Goal: Information Seeking & Learning: Obtain resource

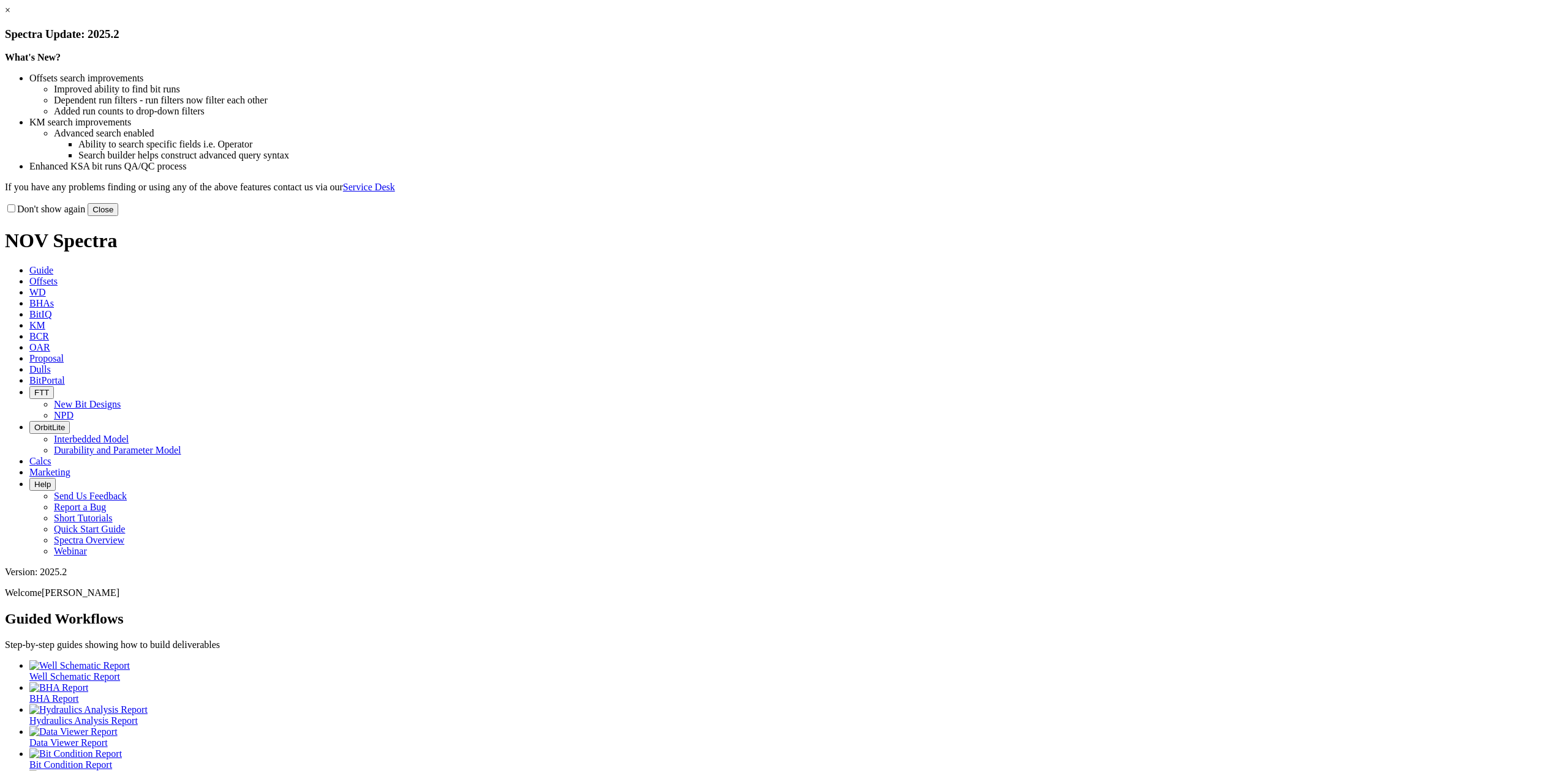
click at [118, 216] on button "Close" at bounding box center [103, 210] width 31 height 13
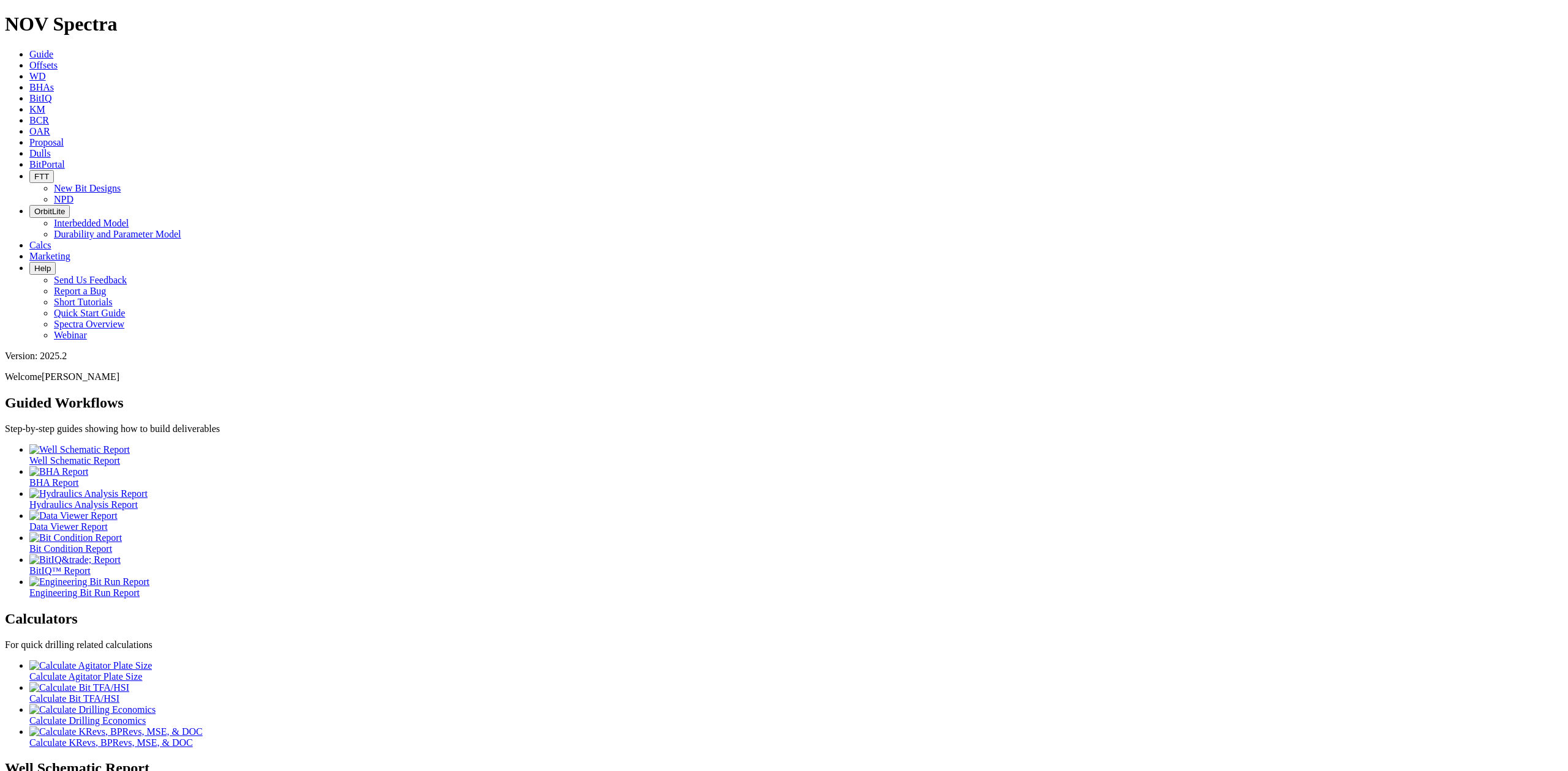
drag, startPoint x: 351, startPoint y: 17, endPoint x: 358, endPoint y: 17, distance: 7.0
click at [45, 104] on span "KM" at bounding box center [37, 109] width 16 height 11
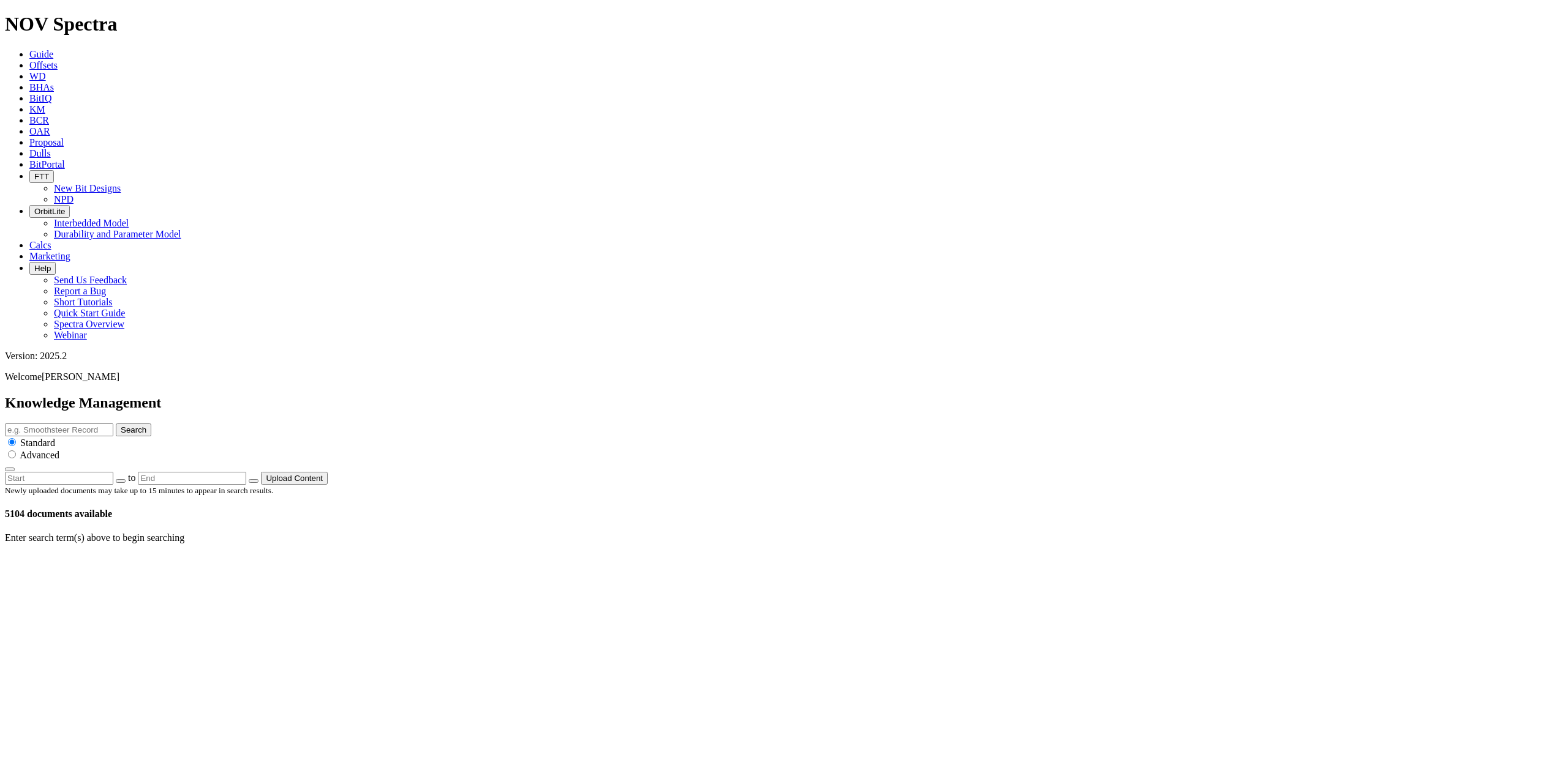
click at [734, 533] on p "Enter search term(s) above to begin searching" at bounding box center [784, 538] width 1558 height 11
click at [113, 423] on input "text" at bounding box center [59, 430] width 108 height 13
paste input "Haynesville Shale Presentation"
drag, startPoint x: 1054, startPoint y: 65, endPoint x: 993, endPoint y: 67, distance: 61.0
click at [113, 423] on input "Haynesville Shale Presentation" at bounding box center [59, 430] width 108 height 13
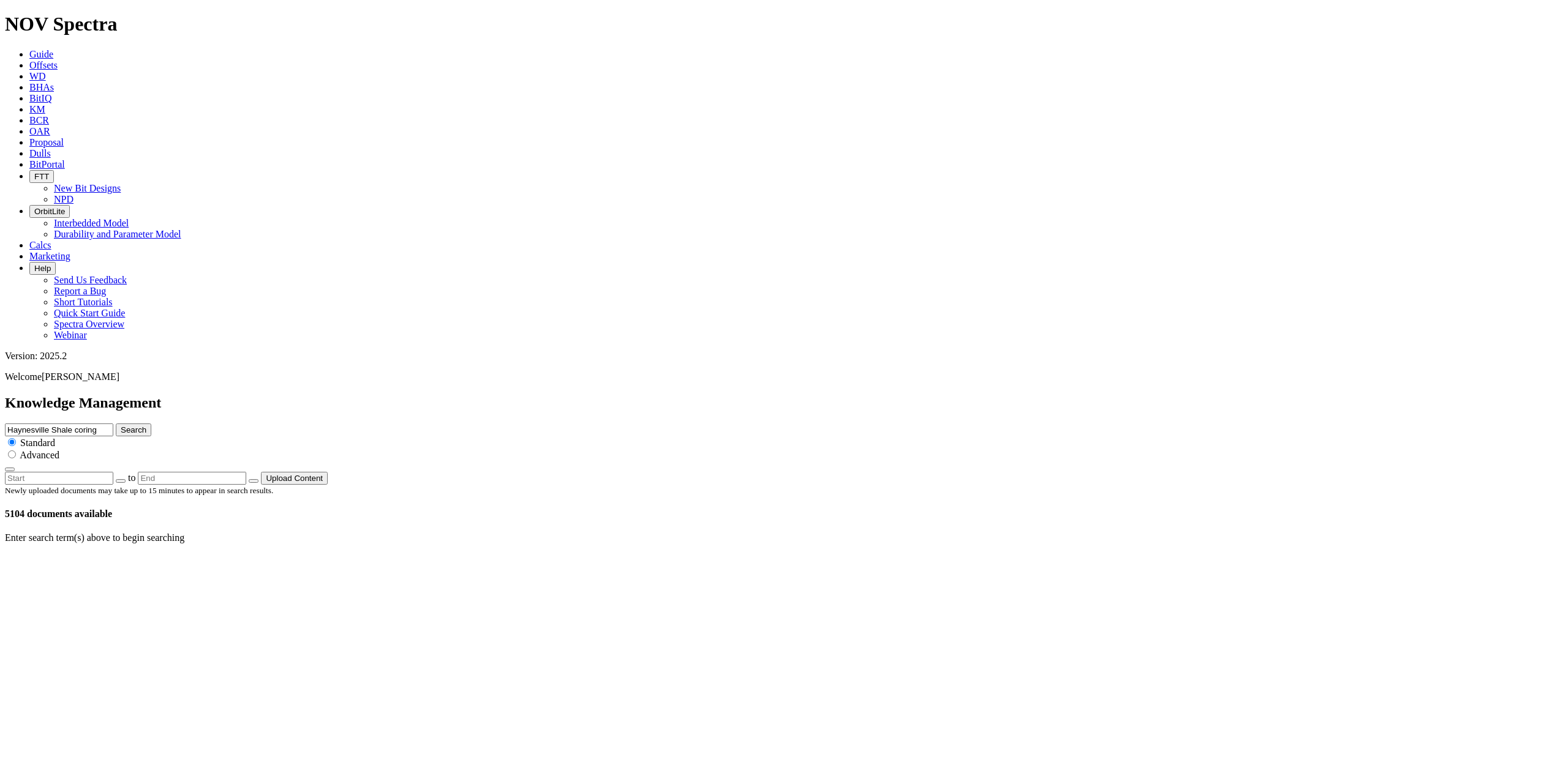
type input "Haynesville Shale coring"
click at [116, 423] on button "Search" at bounding box center [133, 430] width 36 height 13
drag, startPoint x: 970, startPoint y: 65, endPoint x: 987, endPoint y: 65, distance: 17.0
click at [113, 423] on input "Haynesville Shale coring" at bounding box center [59, 430] width 108 height 13
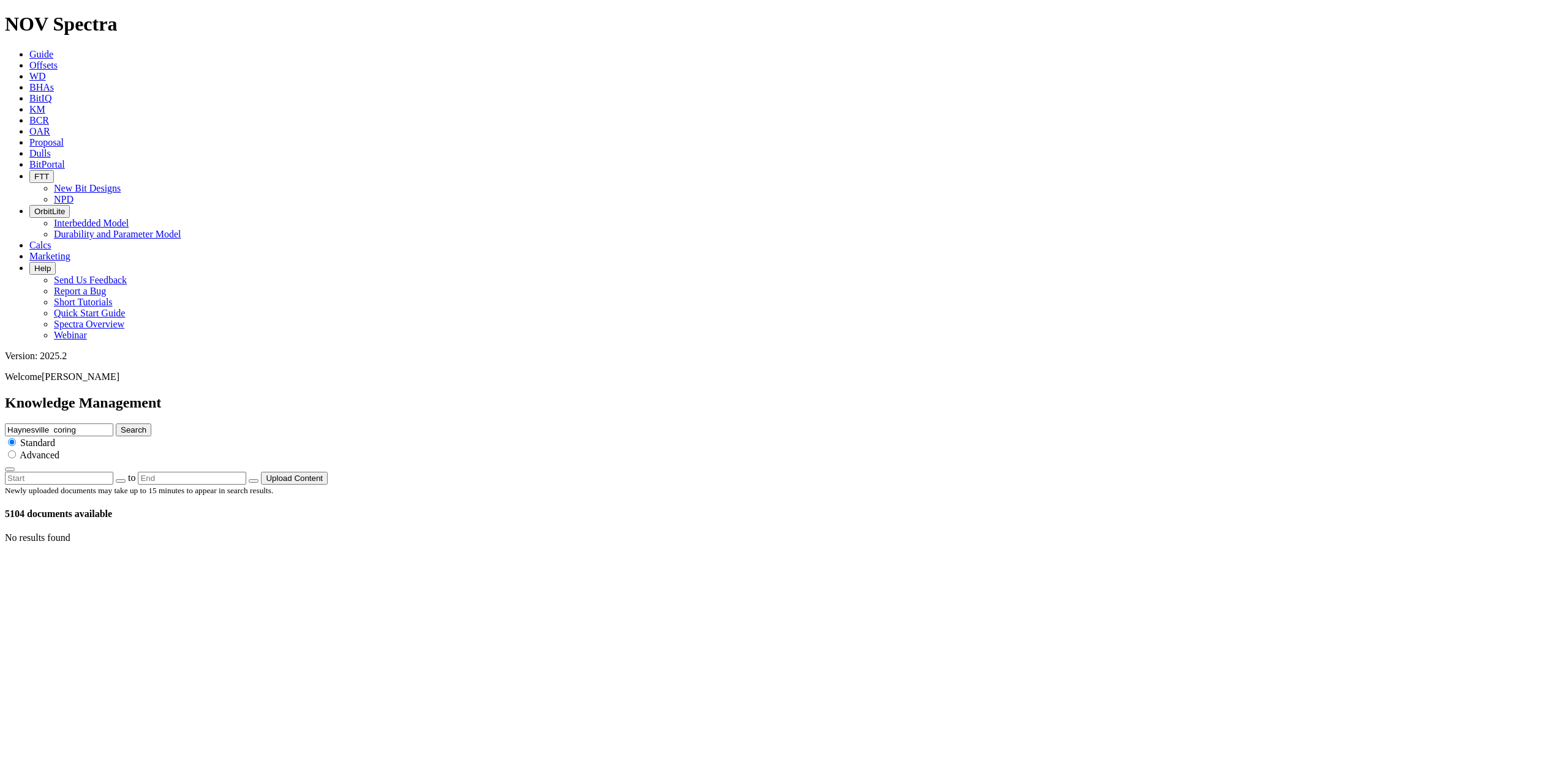
type input "Haynesville coring"
click at [116, 423] on button "Search" at bounding box center [133, 430] width 36 height 13
click at [113, 423] on input "Haynesville coring" at bounding box center [59, 430] width 108 height 13
type input "Haynesville coring"
click at [116, 423] on button "Search" at bounding box center [133, 430] width 36 height 13
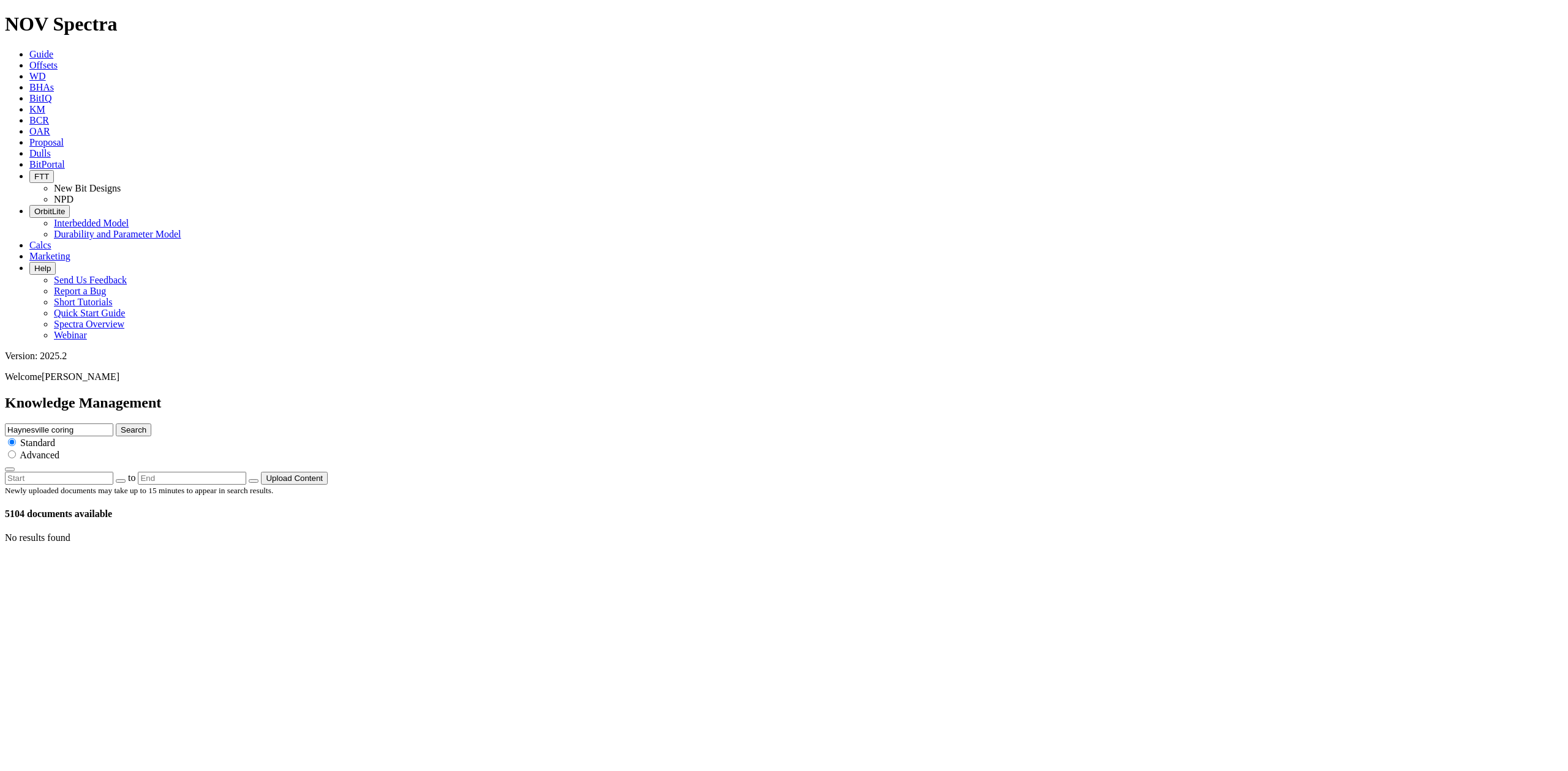
click at [113, 423] on input "Haynesville coring" at bounding box center [59, 430] width 108 height 13
drag, startPoint x: 901, startPoint y: 67, endPoint x: 888, endPoint y: 66, distance: 13.0
click at [888, 395] on div "Knowledge Management Haynesville coring Search Standard Advanced to Upload Cont…" at bounding box center [784, 440] width 1558 height 90
type input "e"
type input "Coring shale"
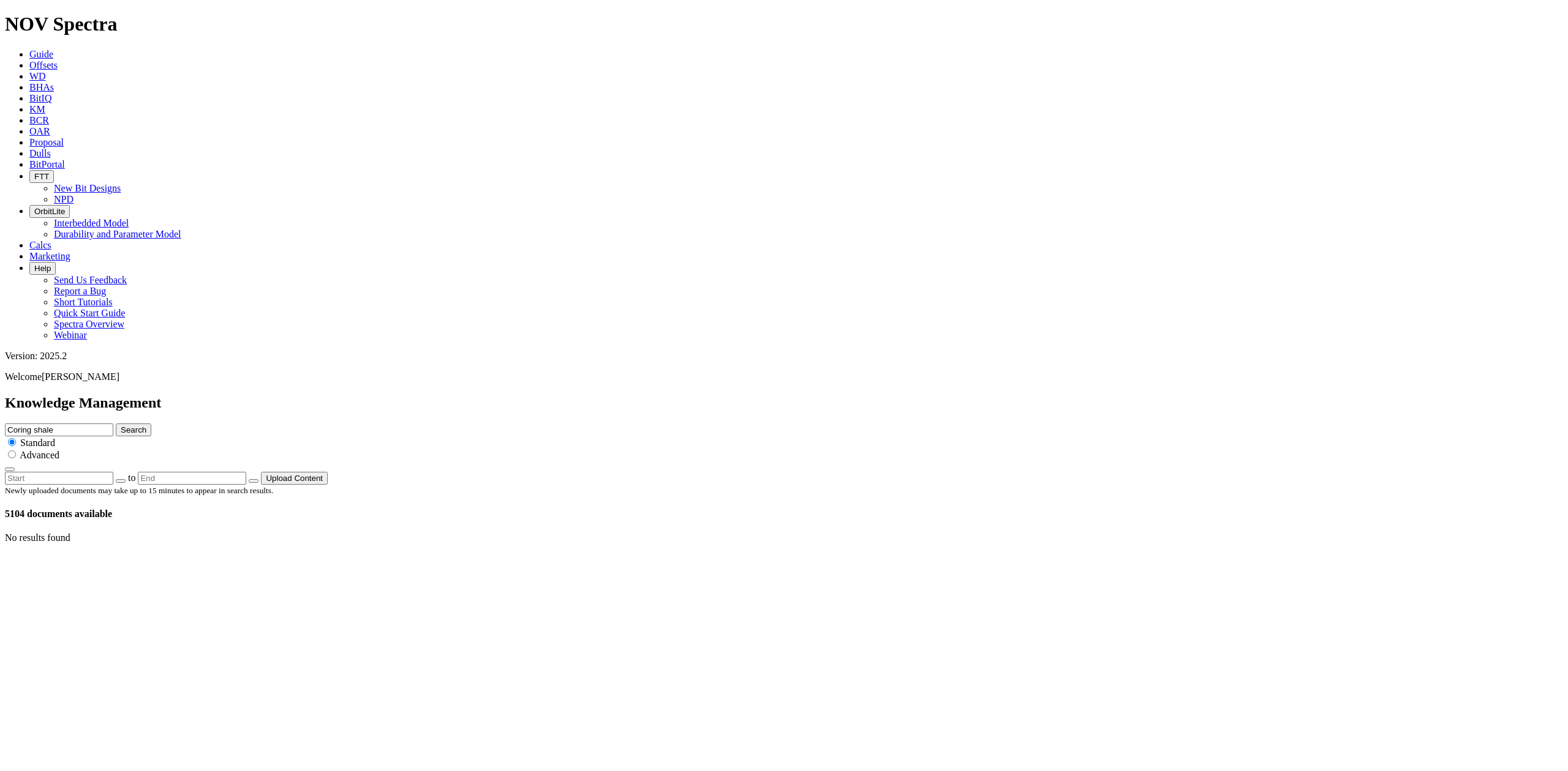
click at [116, 423] on button "Search" at bounding box center [133, 430] width 36 height 13
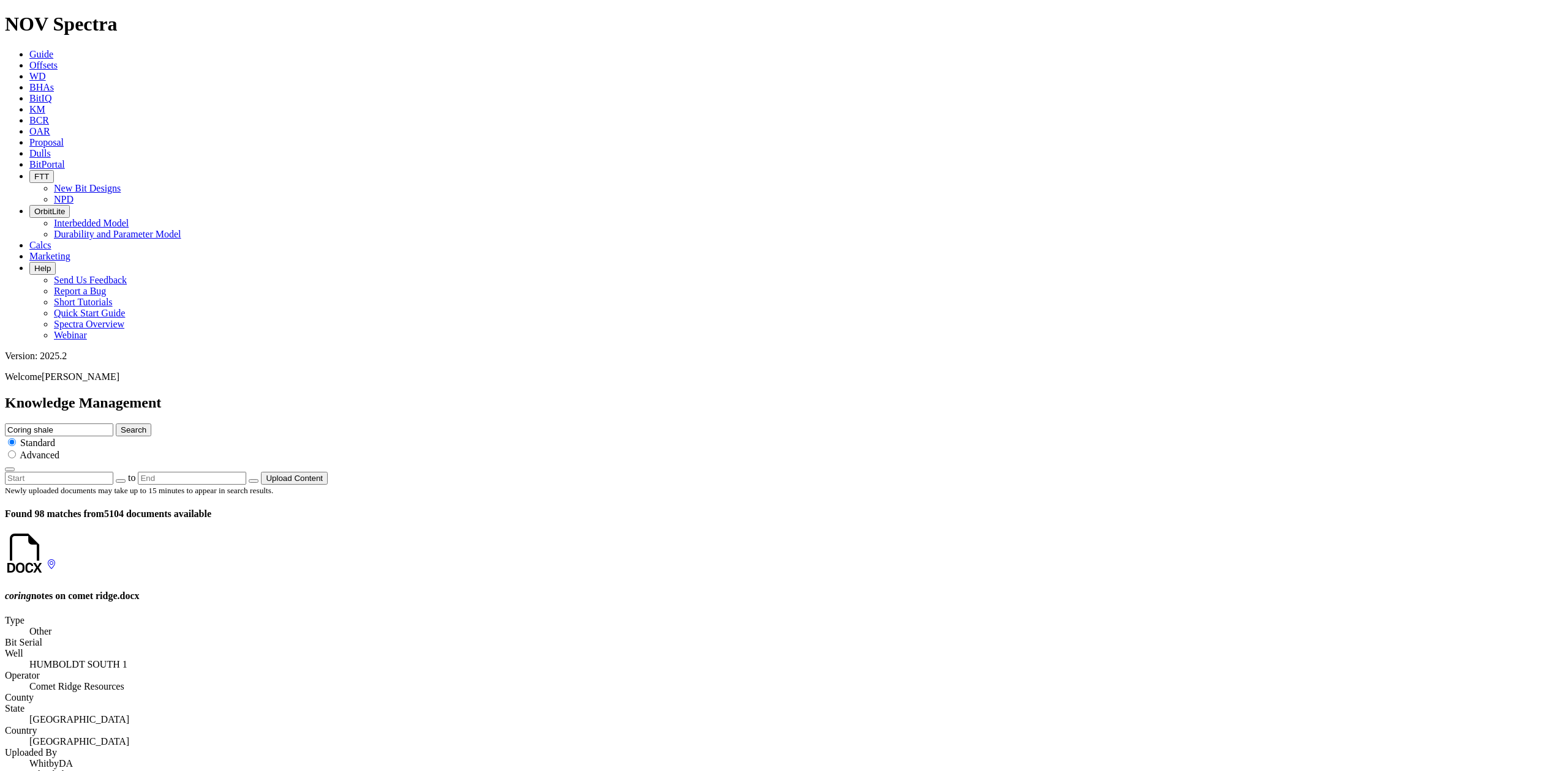
click at [113, 423] on input "Coring shale" at bounding box center [59, 430] width 108 height 13
type input "Coring high temperature"
click at [116, 423] on button "Search" at bounding box center [133, 430] width 36 height 13
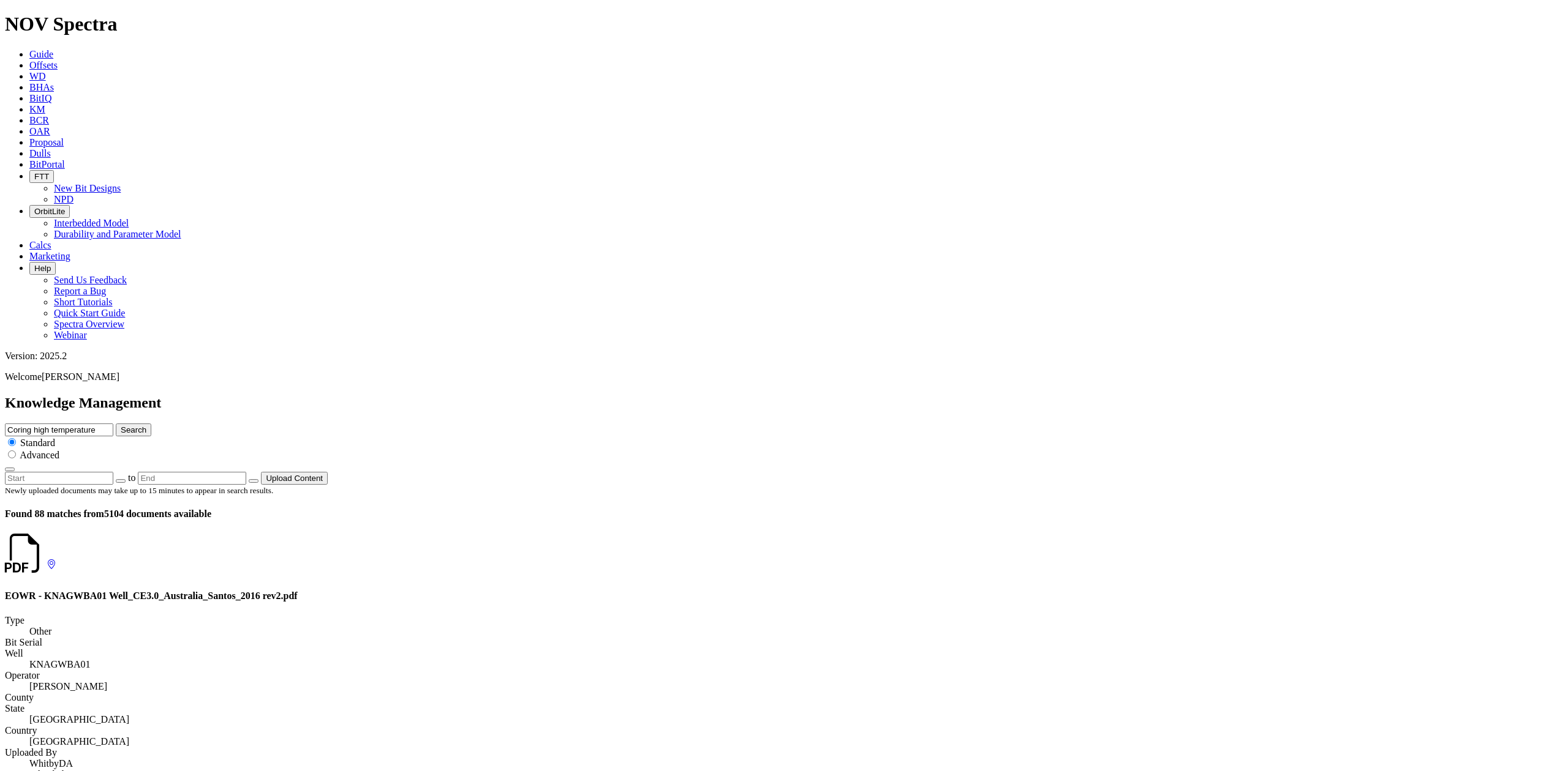
scroll to position [221, 0]
click at [113, 423] on input "Coring high temperature" at bounding box center [59, 430] width 108 height 13
paste input "Haynesville"
type input "Coring high temperature [GEOGRAPHIC_DATA]"
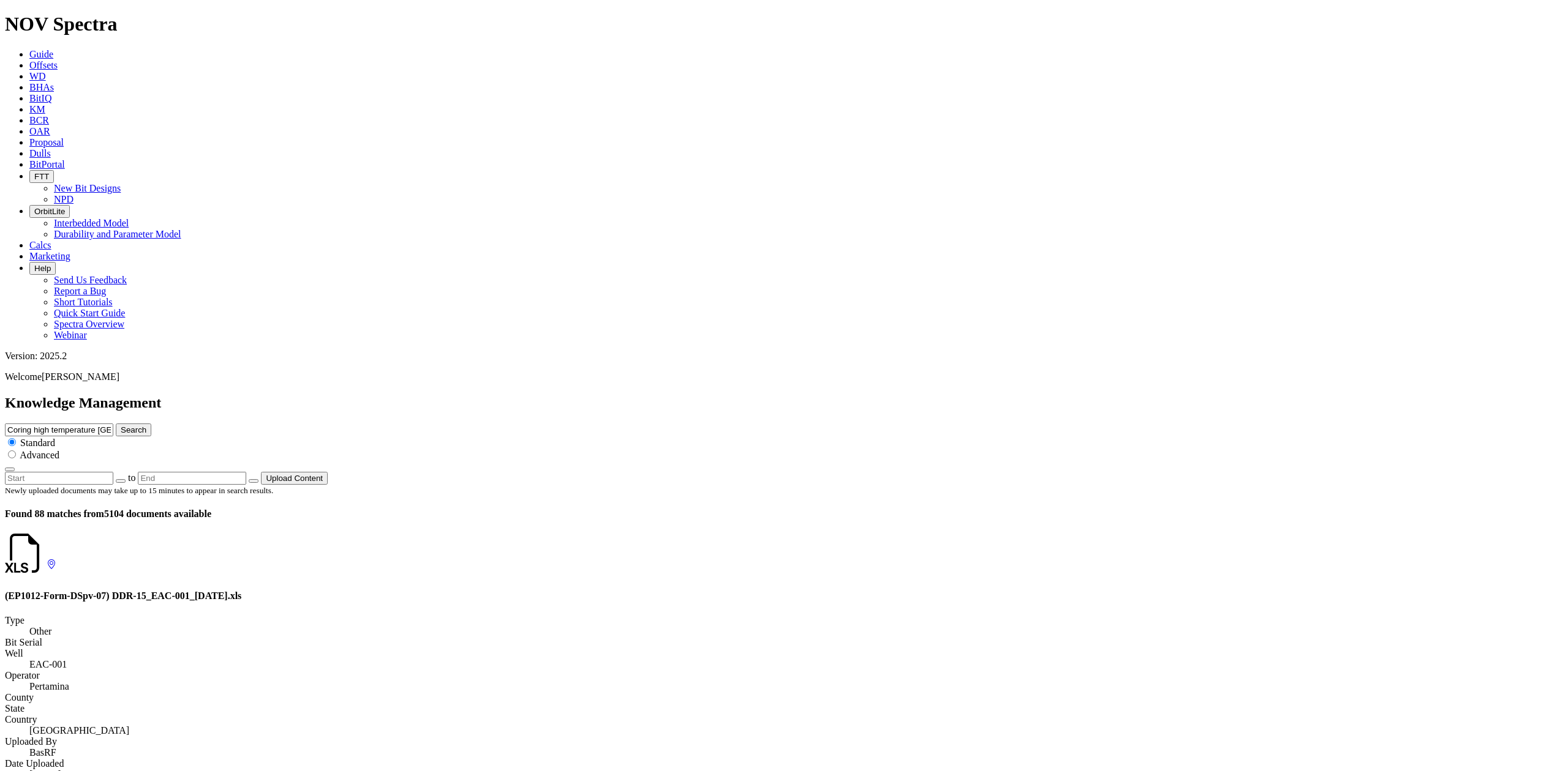
click at [151, 423] on button "Search" at bounding box center [133, 430] width 36 height 13
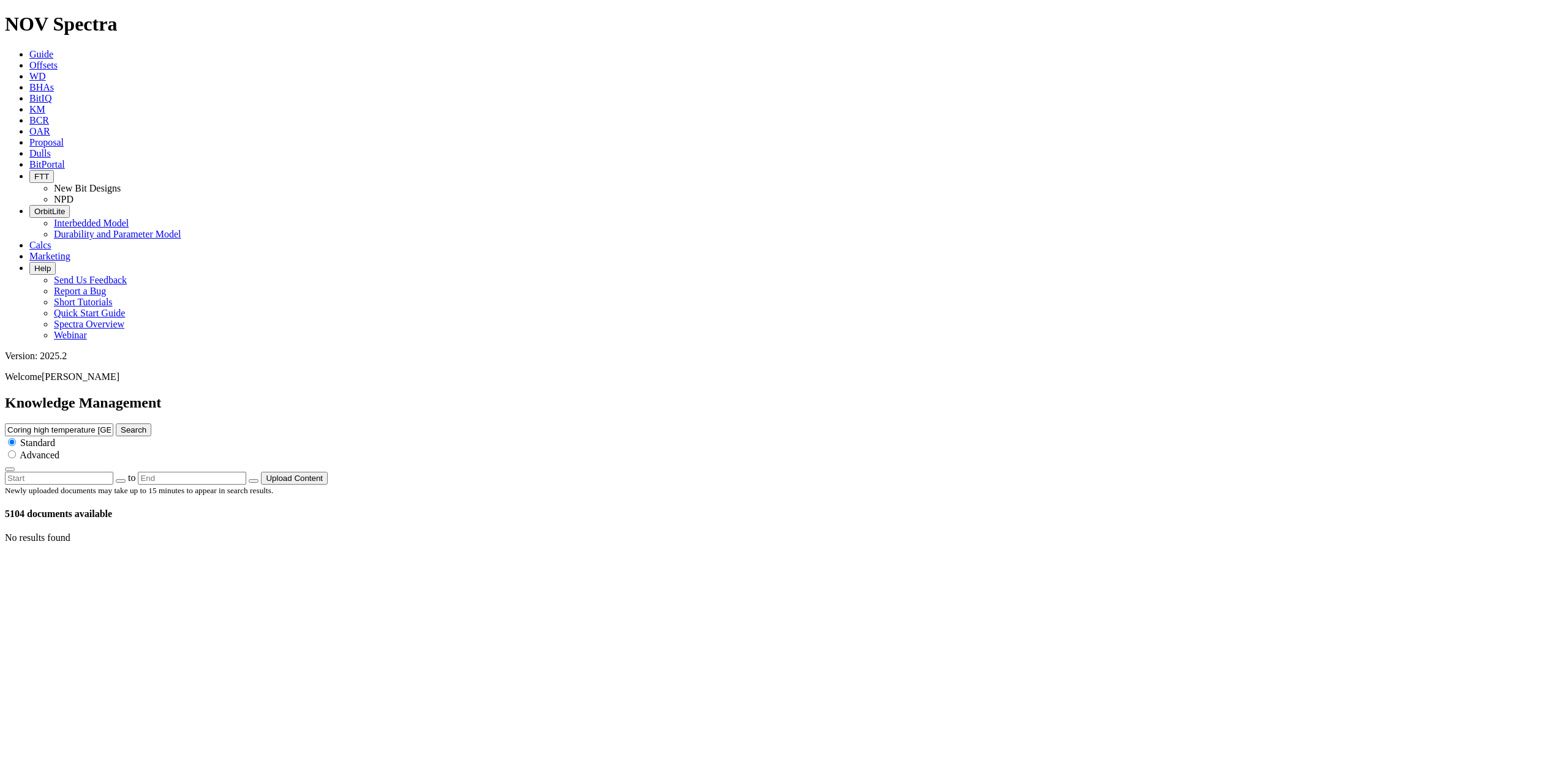
drag, startPoint x: 1087, startPoint y: 65, endPoint x: 1025, endPoint y: 64, distance: 62.0
click at [113, 423] on input "Coring high temperature [GEOGRAPHIC_DATA]" at bounding box center [59, 430] width 108 height 13
drag, startPoint x: 1021, startPoint y: 69, endPoint x: 841, endPoint y: 72, distance: 180.0
click at [841, 395] on div "Knowledge Management Coring high temperature Haynesville Search Standard Advanc…" at bounding box center [784, 440] width 1558 height 90
type input "Haynesville"
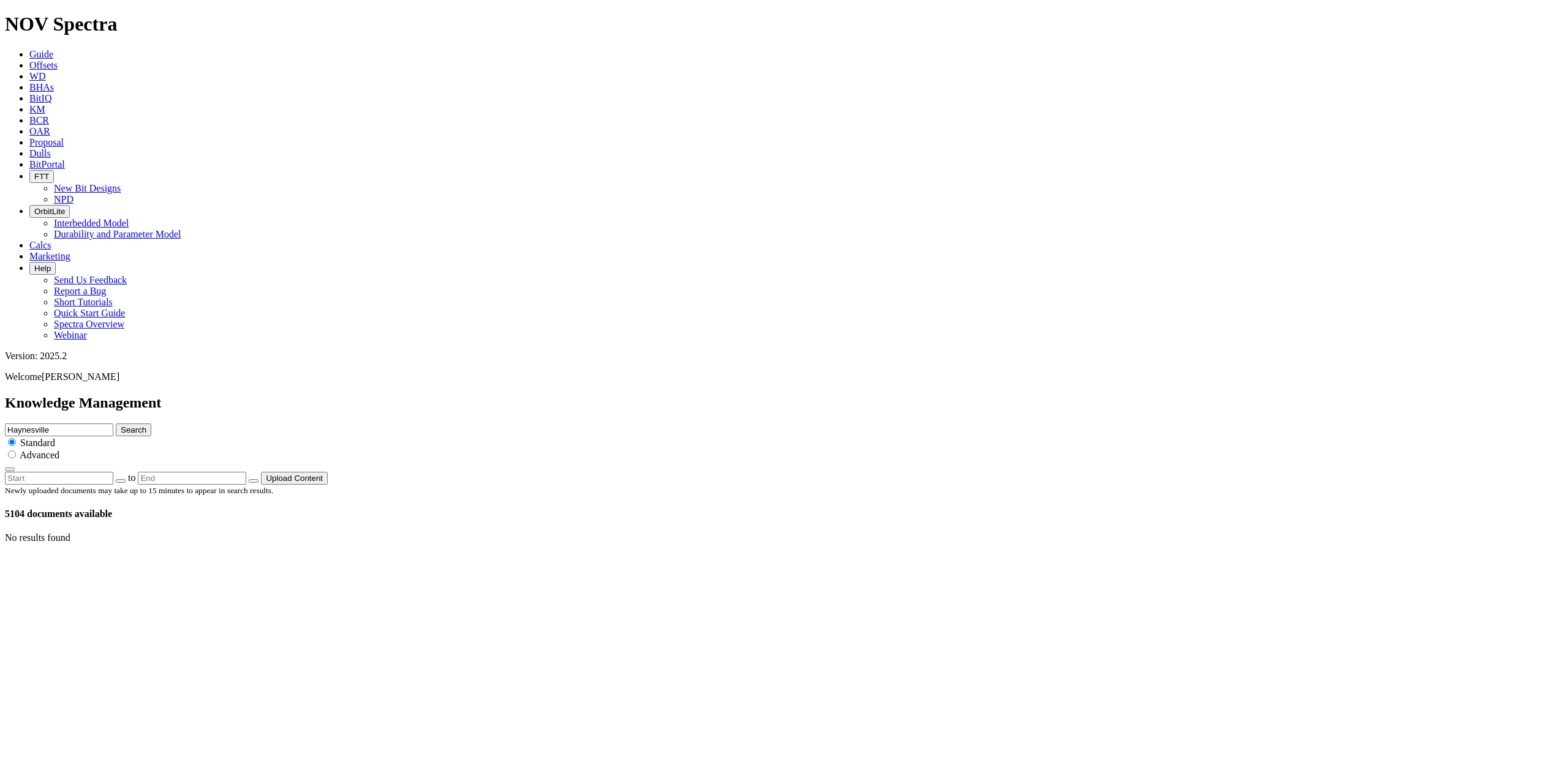
click at [151, 423] on button "Search" at bounding box center [133, 430] width 36 height 13
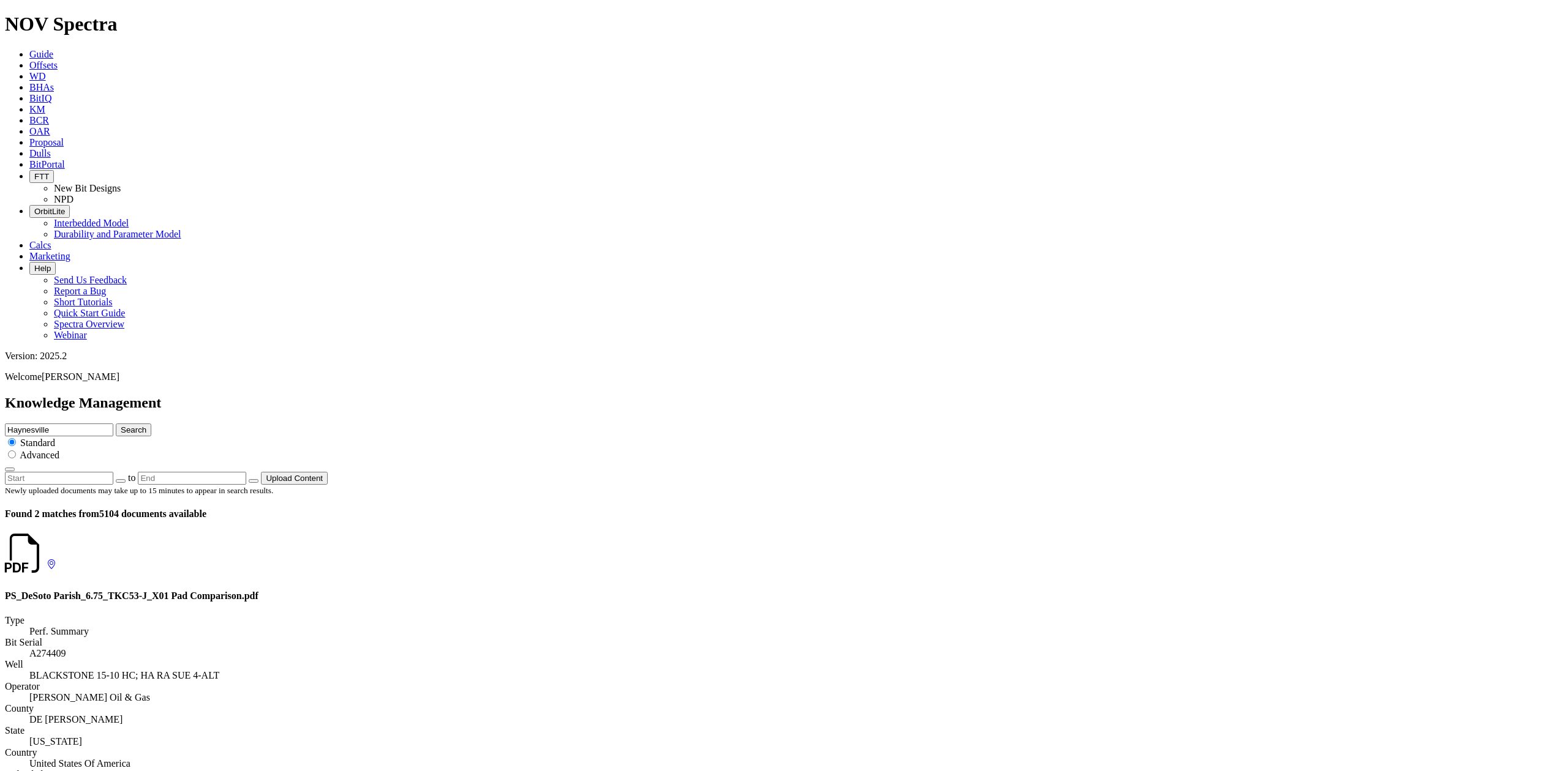
drag, startPoint x: 991, startPoint y: 69, endPoint x: 877, endPoint y: 52, distance: 115.3
click at [877, 395] on div "Knowledge Management Haynesville Search Standard Advanced to Upload Content" at bounding box center [784, 440] width 1558 height 90
type input "coring [GEOGRAPHIC_DATA]"
click at [116, 423] on button "Search" at bounding box center [133, 430] width 36 height 13
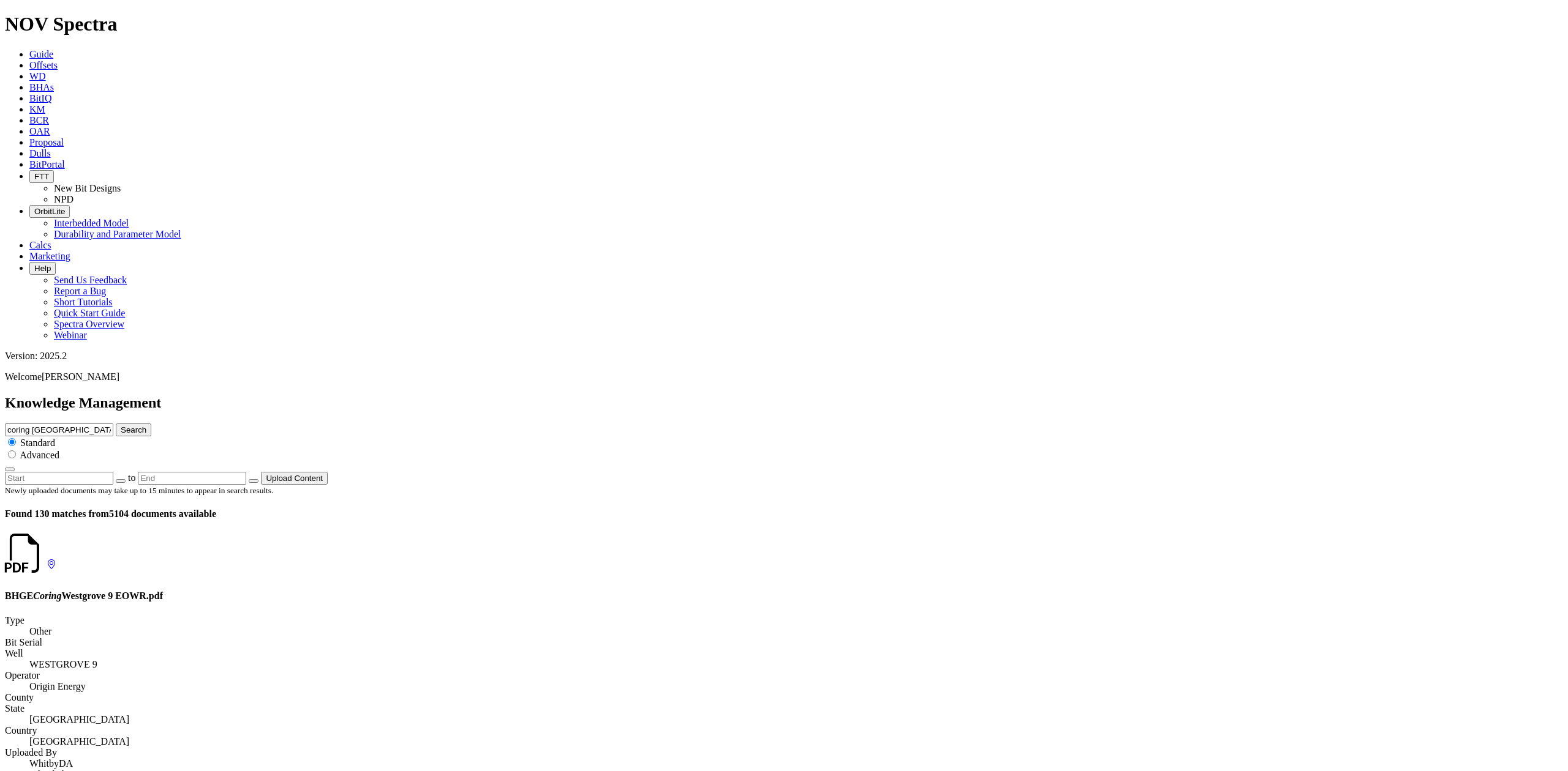
scroll to position [1994, 0]
drag, startPoint x: 974, startPoint y: 64, endPoint x: 873, endPoint y: 61, distance: 101.0
click at [873, 395] on div "Knowledge Management coring [GEOGRAPHIC_DATA] Search Standard Advanced to Uploa…" at bounding box center [784, 440] width 1558 height 90
type input "Encana coring"
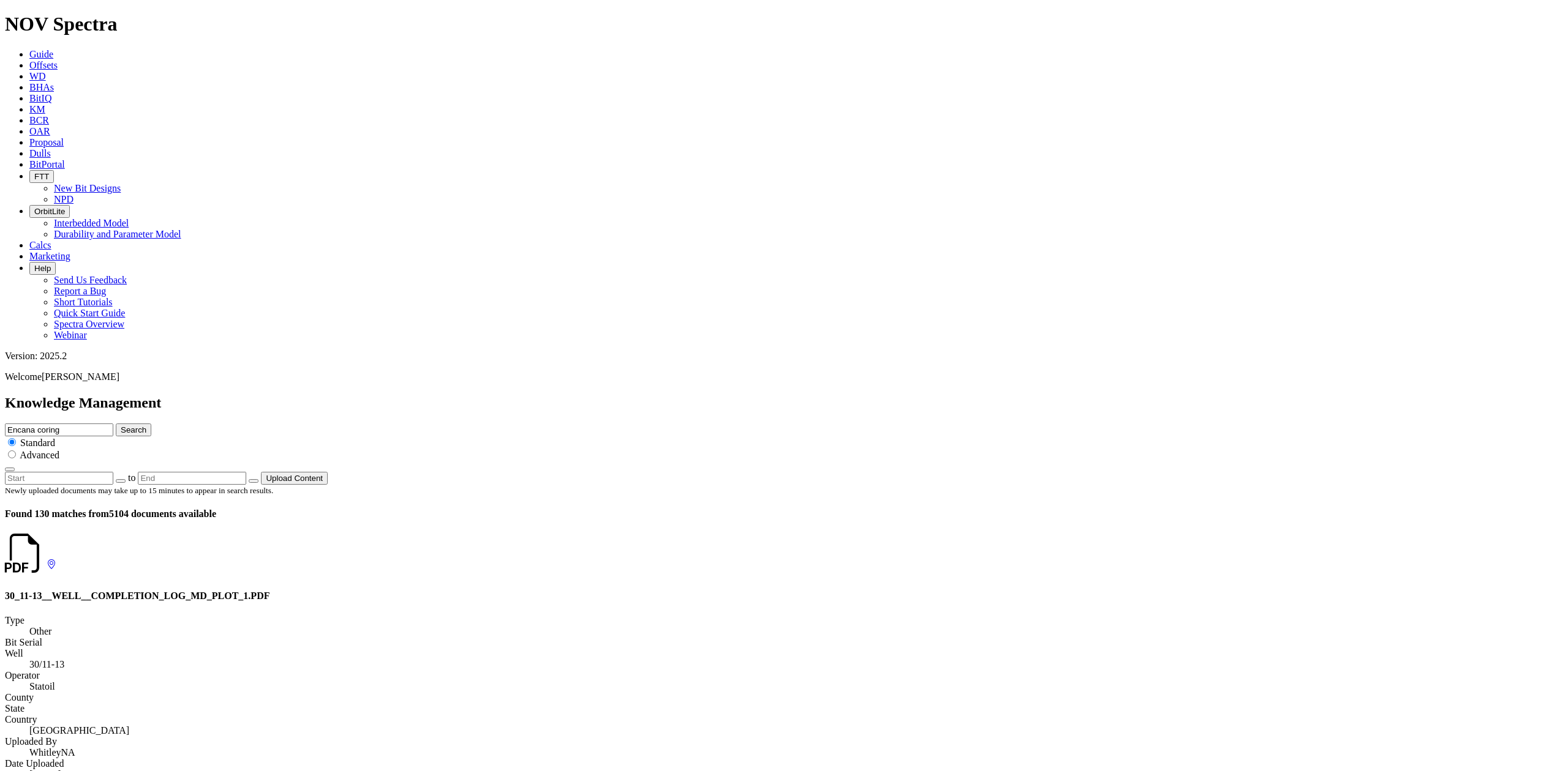
click at [116, 423] on button "Search" at bounding box center [133, 430] width 36 height 13
drag, startPoint x: 958, startPoint y: 69, endPoint x: 881, endPoint y: 70, distance: 77.0
click at [881, 395] on div "Knowledge Management Encana coring Search Standard Advanced to Upload Content" at bounding box center [784, 440] width 1558 height 90
type input "[PERSON_NAME]"
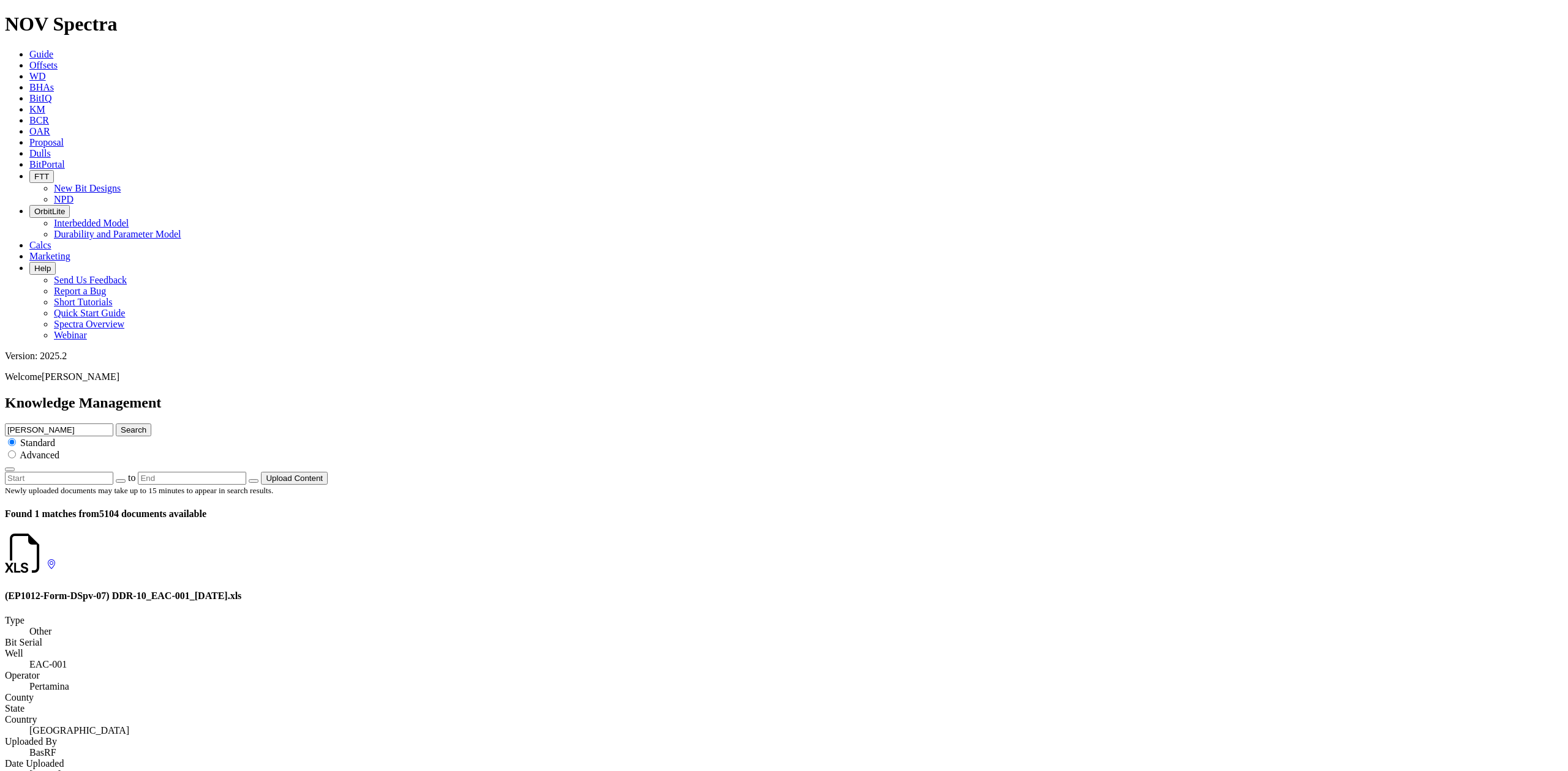
click at [116, 423] on button "Search" at bounding box center [133, 430] width 36 height 13
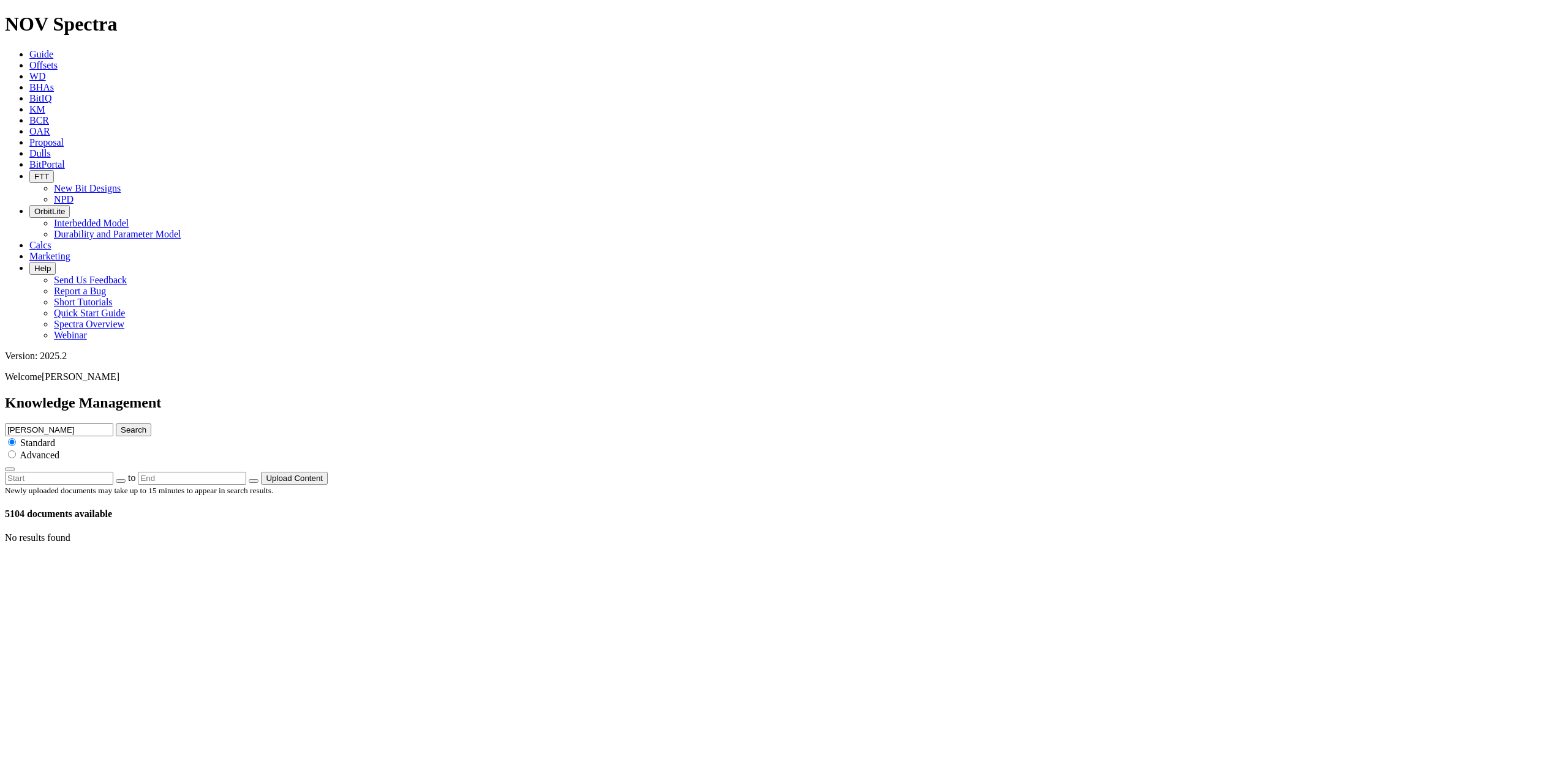
drag, startPoint x: 949, startPoint y: 64, endPoint x: 881, endPoint y: 65, distance: 68.0
click at [881, 395] on div "Knowledge Management Devon coring Search Standard Advanced to Upload Content" at bounding box center [784, 440] width 1558 height 90
type input "Marathon coring"
click at [116, 423] on button "Search" at bounding box center [133, 430] width 36 height 13
drag, startPoint x: 963, startPoint y: 66, endPoint x: 820, endPoint y: 60, distance: 143.1
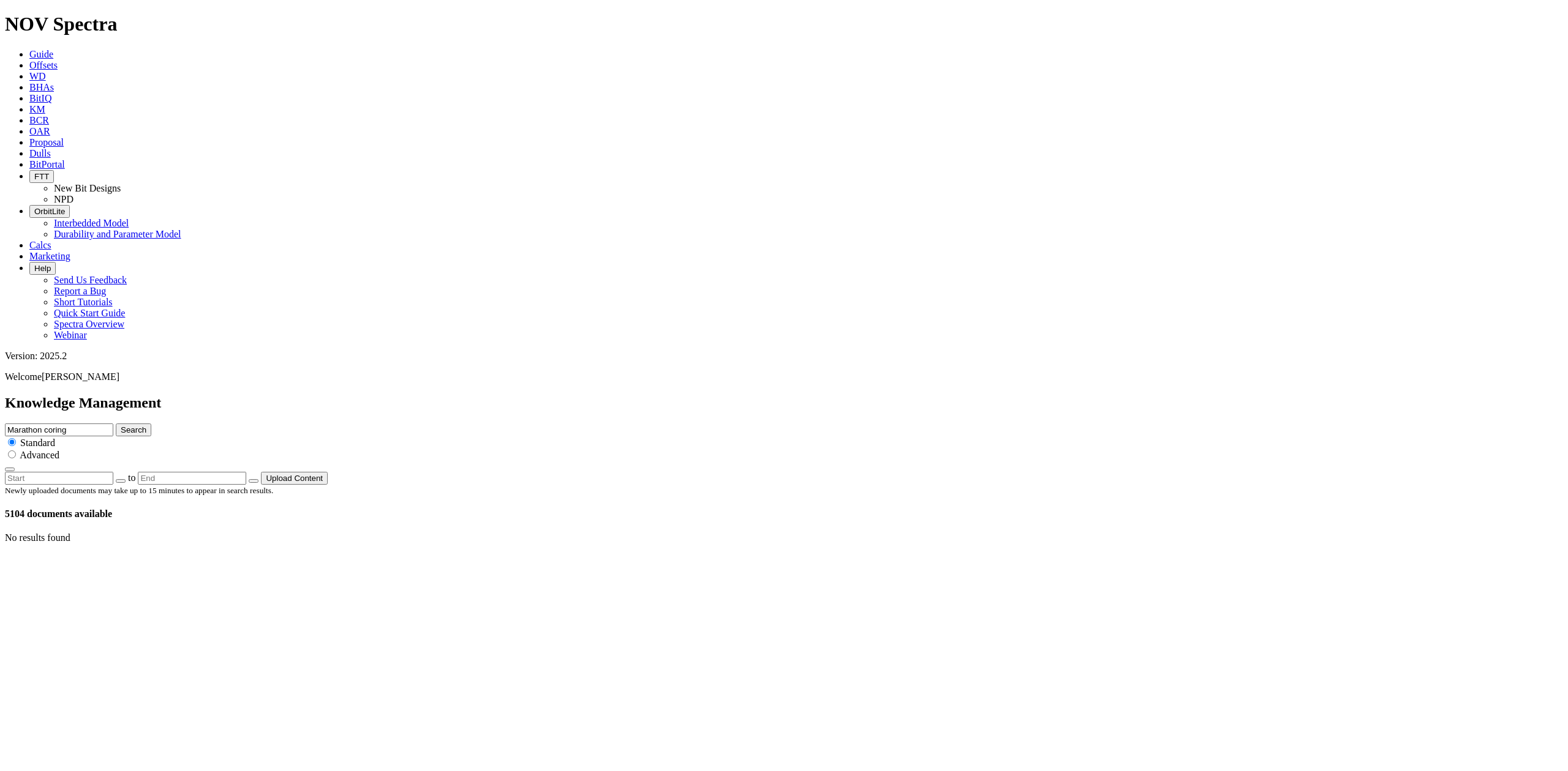
click at [821, 395] on div "Knowledge Management Marathon coring Search Standard Advanced to Upload Content" at bounding box center [784, 440] width 1558 height 90
type input "QEP coring"
click at [116, 423] on button "Search" at bounding box center [133, 430] width 36 height 13
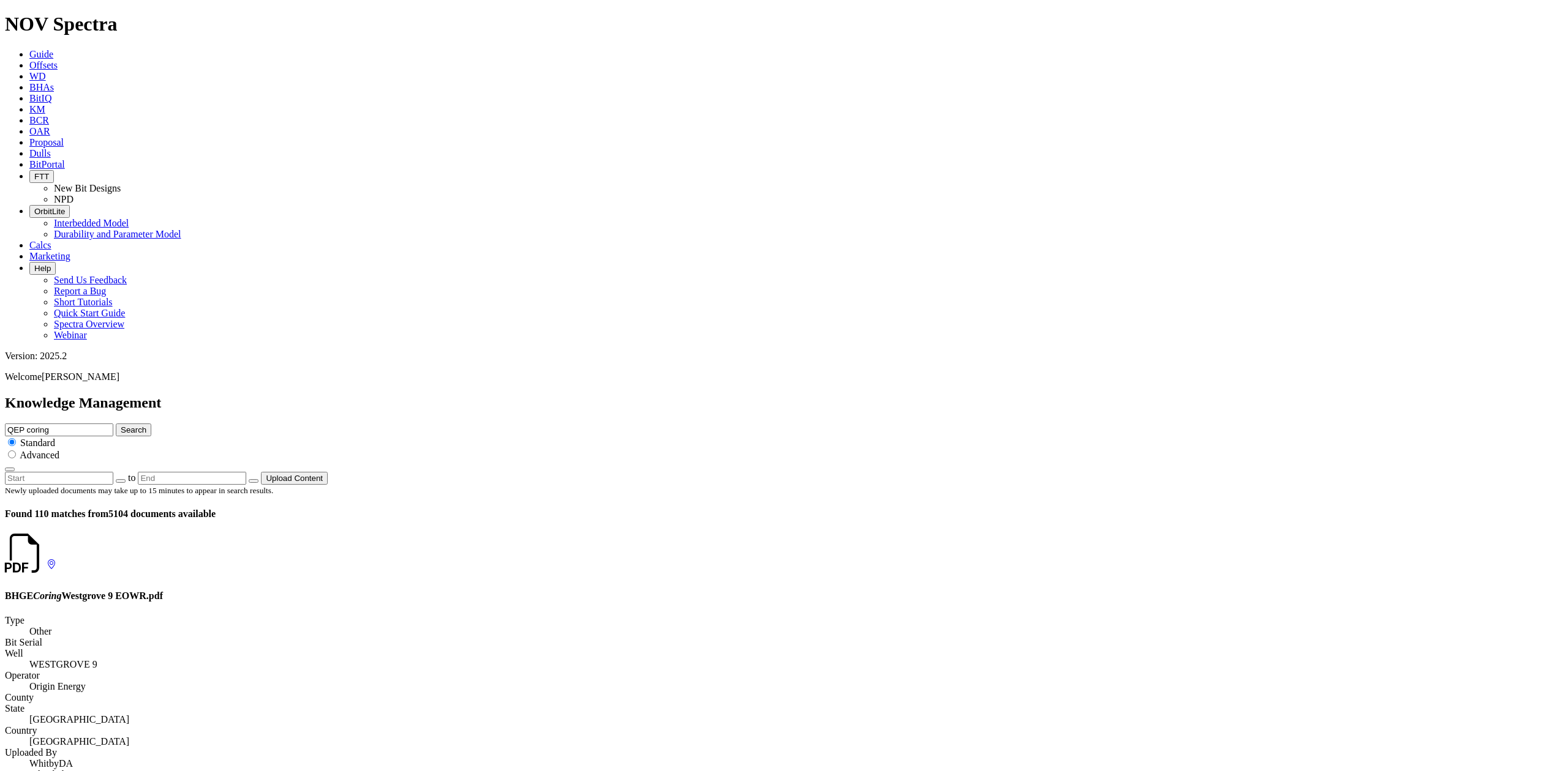
scroll to position [1789, 0]
click at [159, 591] on h4 "PS_8.5'' TK66-Y2_Top Vertical Run for Callon_McMullen CO_STX_Internal.pdf" at bounding box center [784, 596] width 1558 height 11
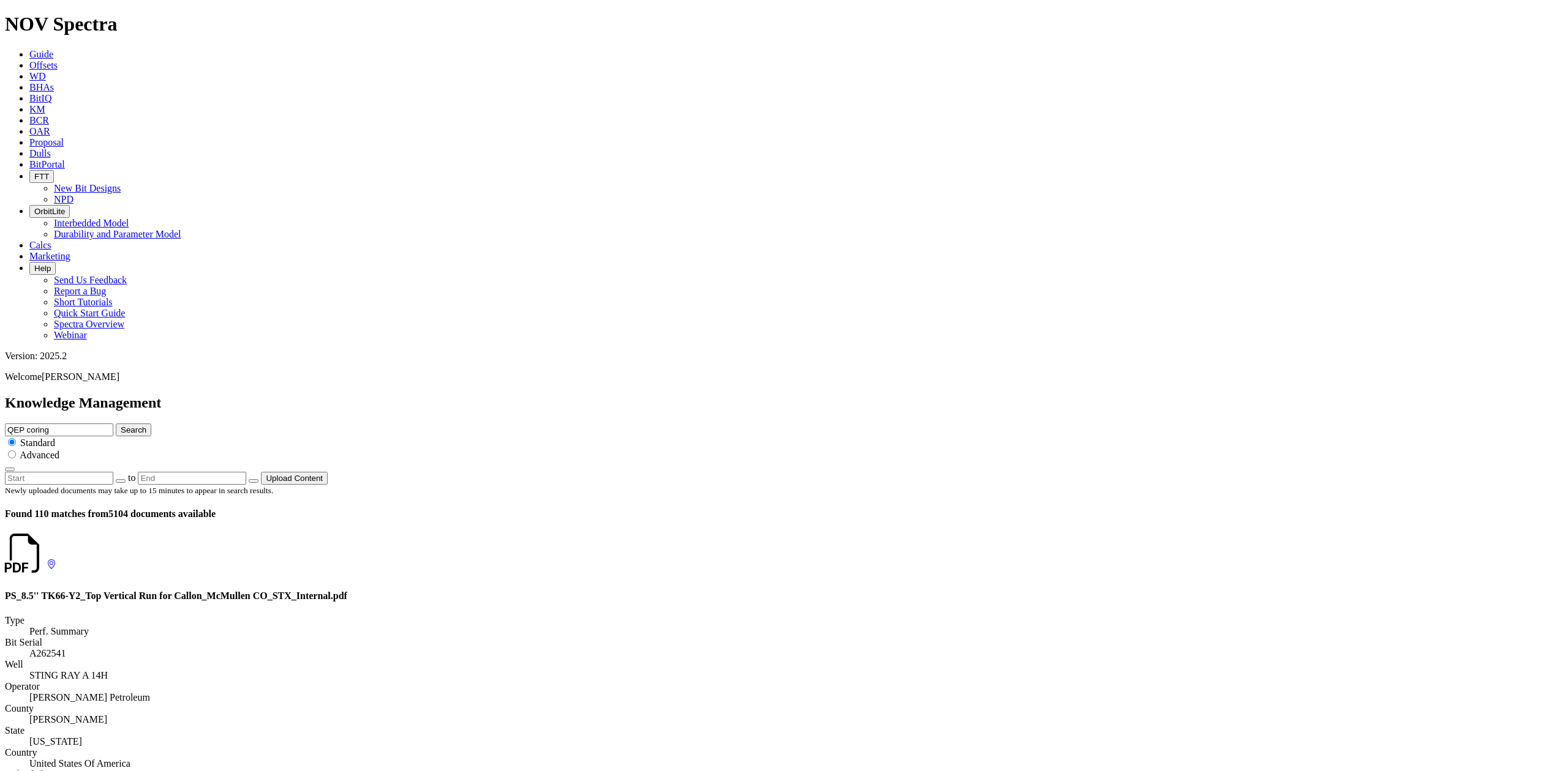
click at [47, 559] on icon at bounding box center [47, 564] width 0 height 11
click at [113, 423] on input "QEP coring" at bounding box center [59, 430] width 108 height 13
click at [47, 559] on icon at bounding box center [47, 564] width 0 height 11
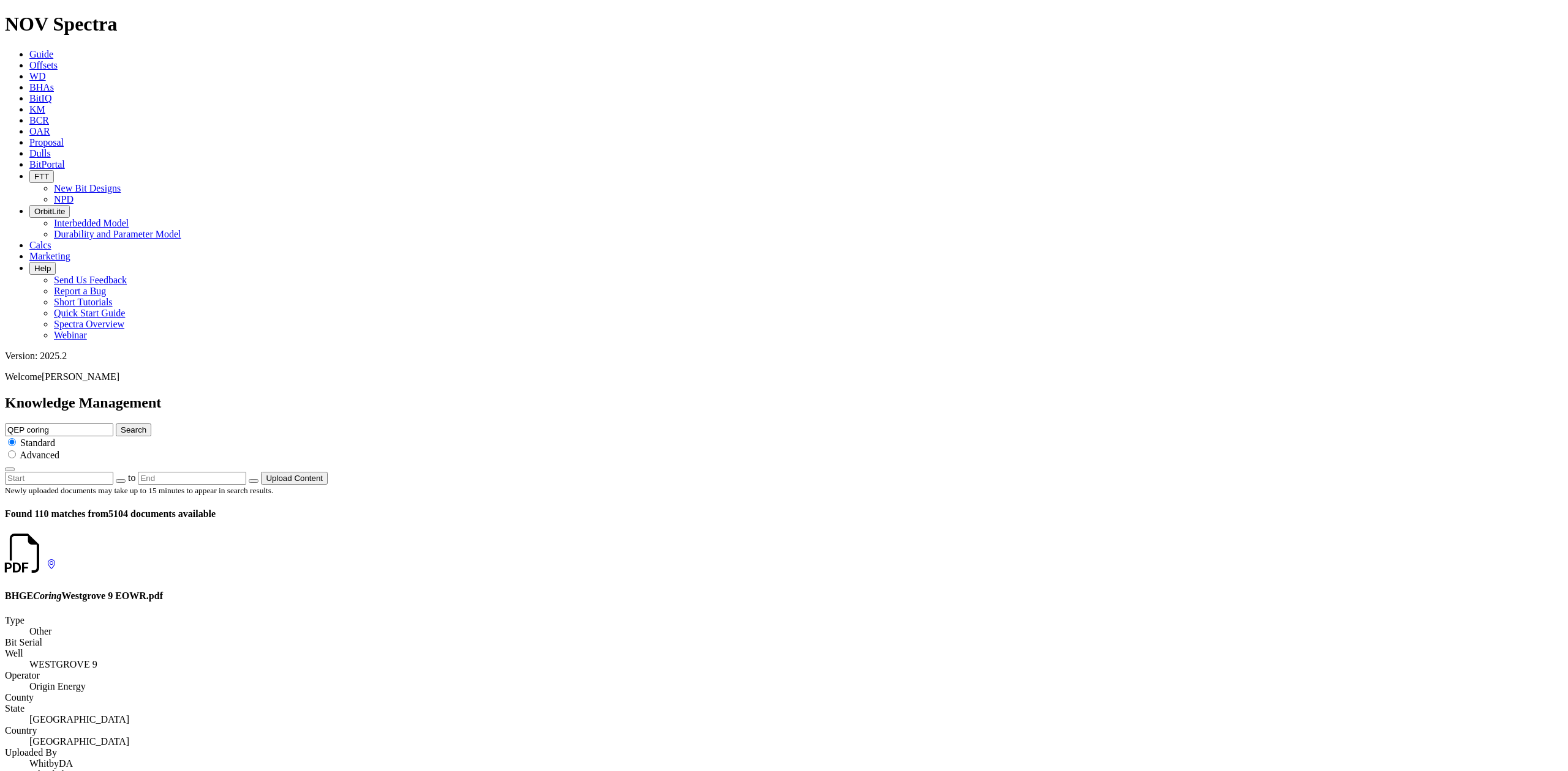
scroll to position [82, 0]
drag, startPoint x: 969, startPoint y: 65, endPoint x: 856, endPoint y: 59, distance: 113.2
click at [856, 395] on div "Knowledge Management QEP coring Search Standard Advanced to Upload Content" at bounding box center [784, 440] width 1558 height 90
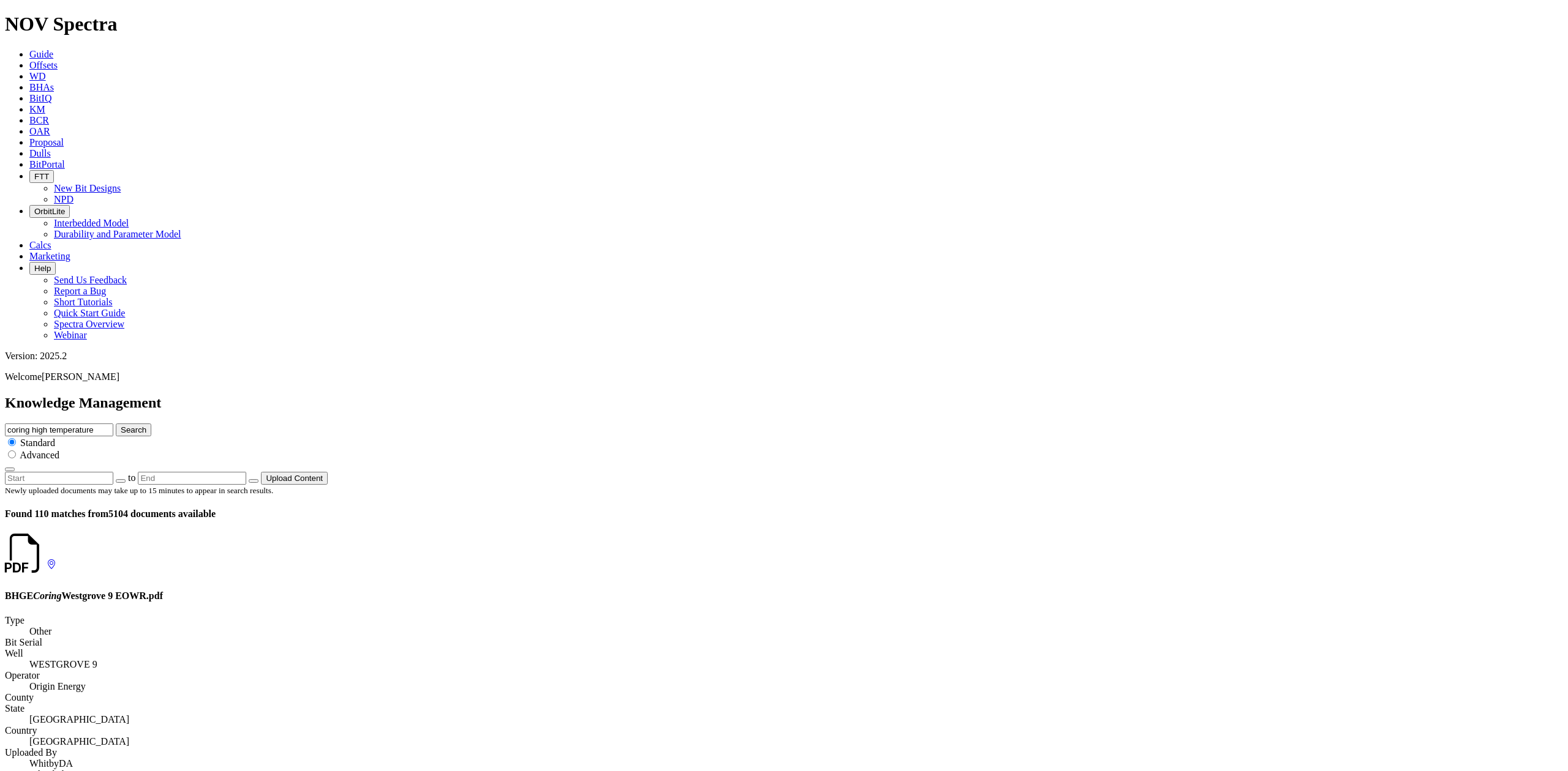
type input "coring high temperature"
click at [116, 423] on button "Search" at bounding box center [133, 430] width 36 height 13
click at [47, 559] on icon at bounding box center [47, 564] width 0 height 11
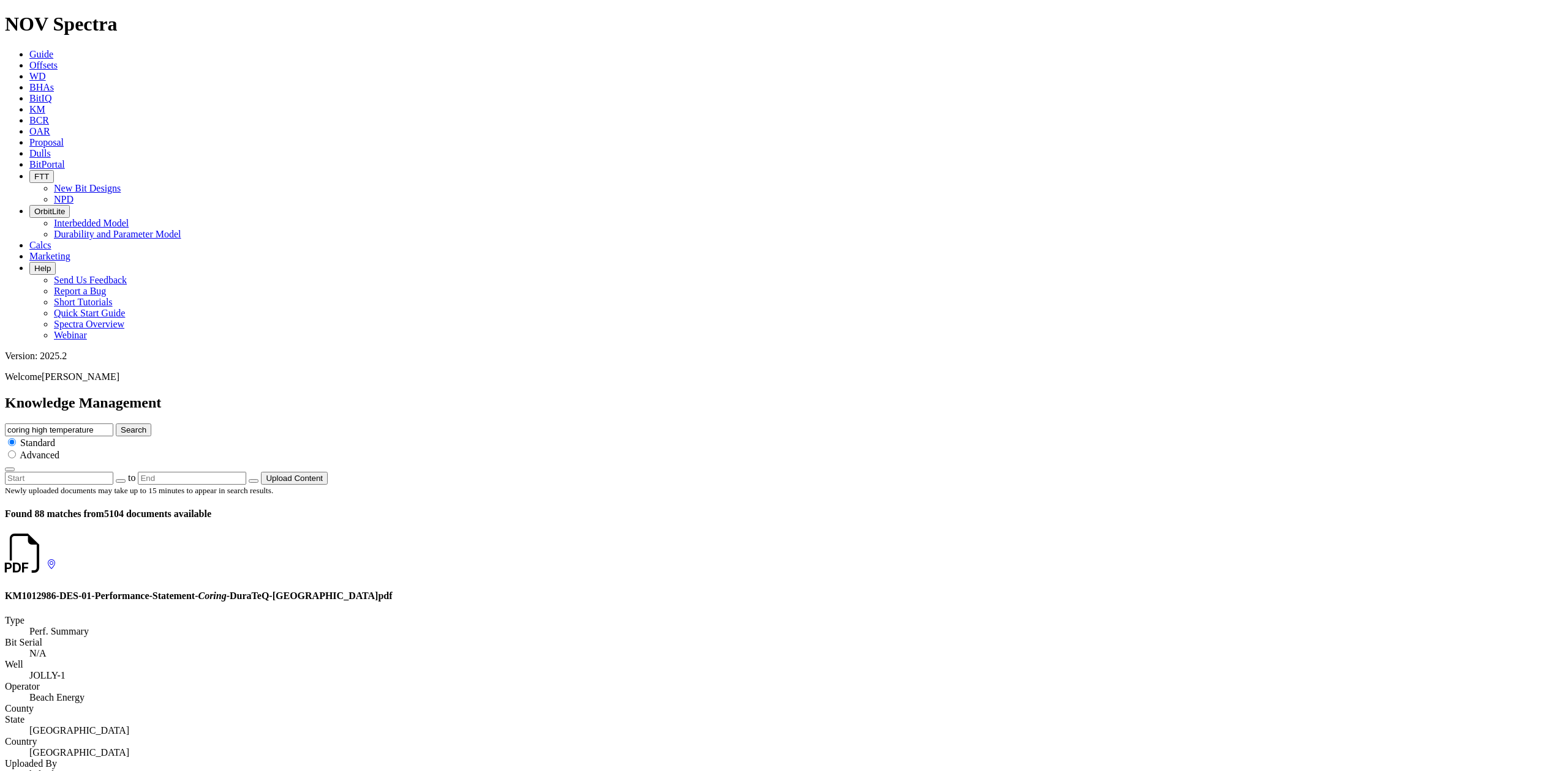
scroll to position [2373, 0]
